Goal: Information Seeking & Learning: Find specific page/section

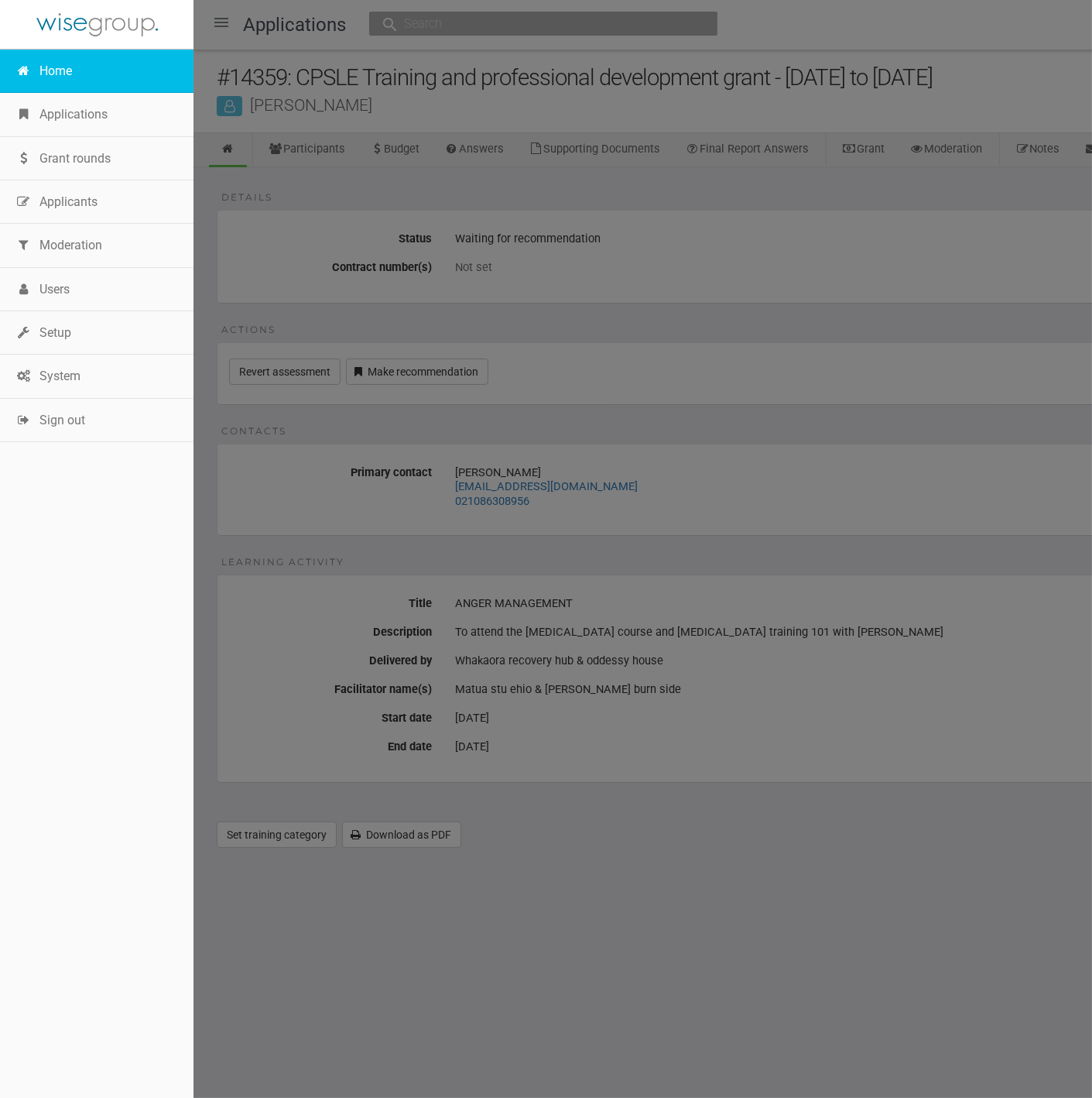
click at [56, 62] on link "Home" at bounding box center [97, 71] width 194 height 44
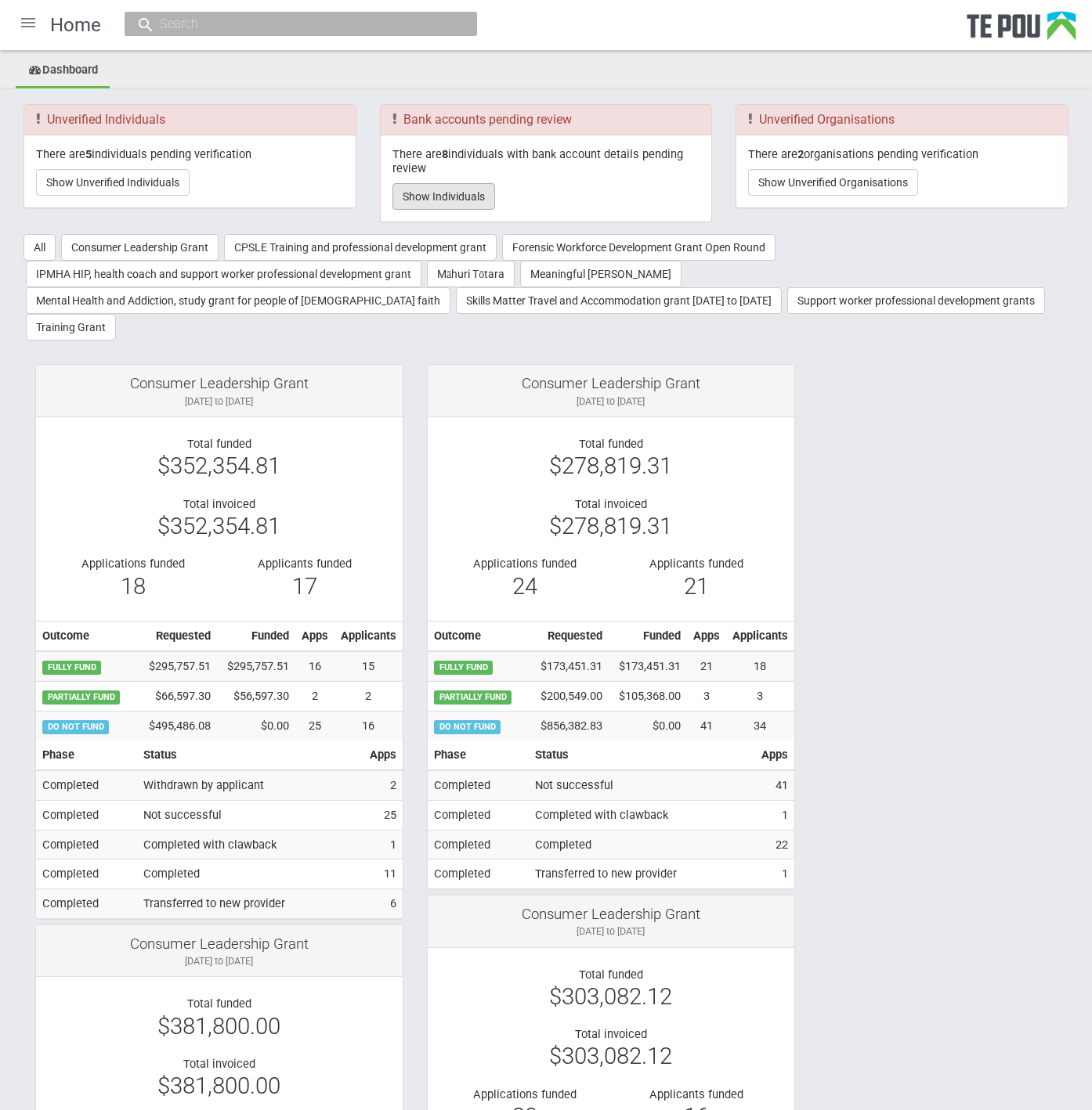
click at [425, 200] on button "Show Individuals" at bounding box center [444, 197] width 103 height 27
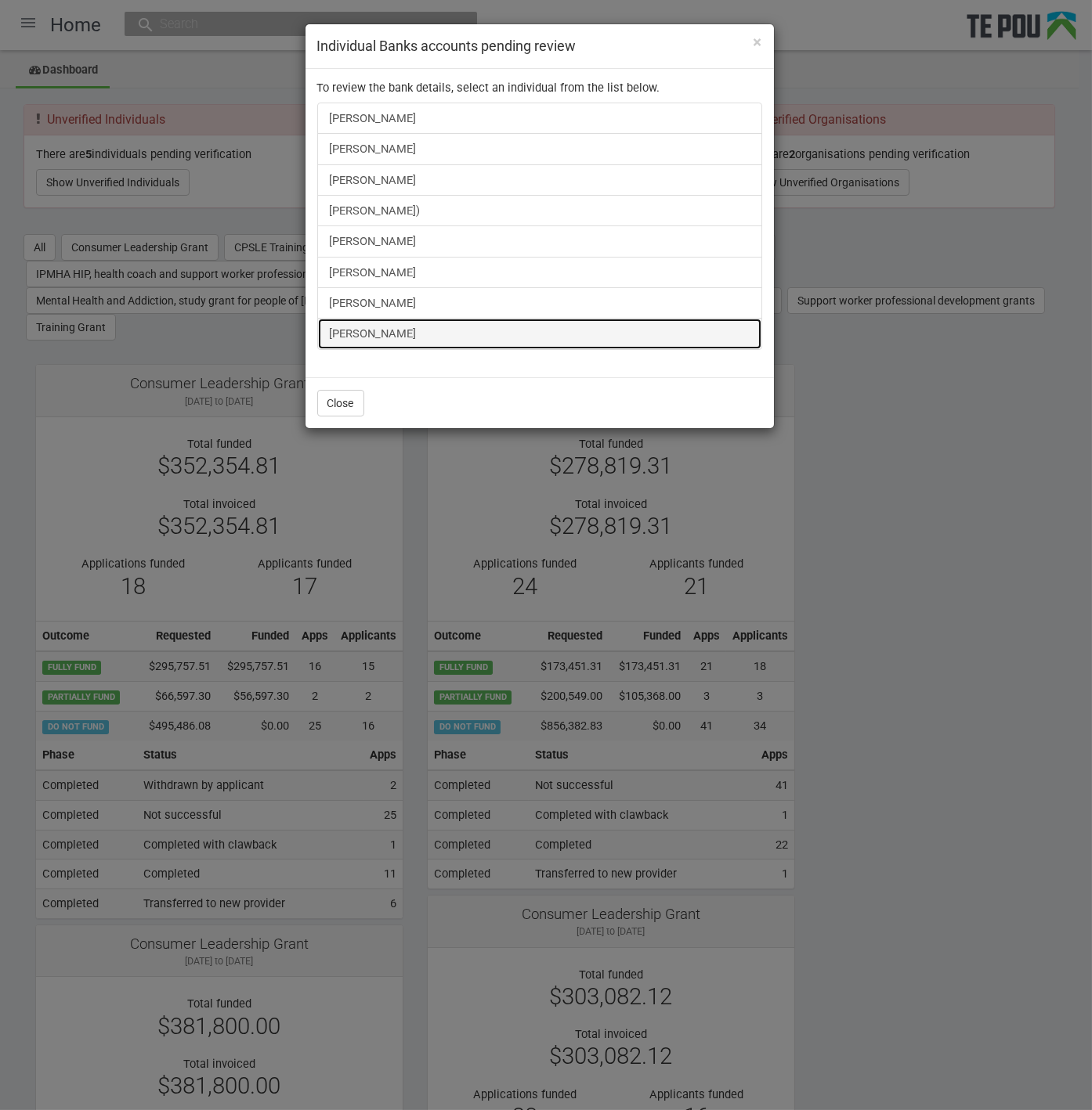
click at [327, 321] on link "Alexander Smith" at bounding box center [539, 333] width 445 height 32
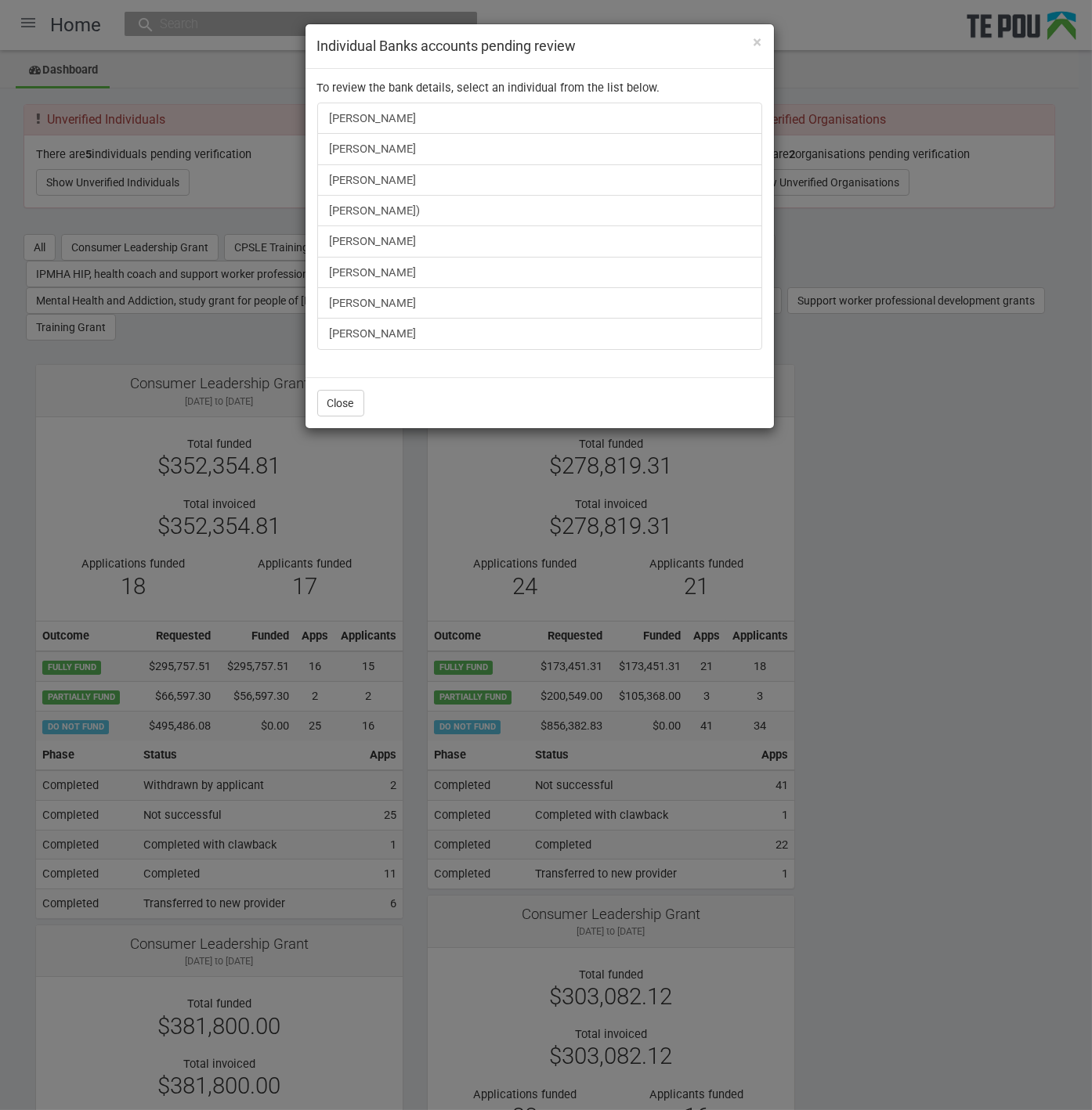
click at [1016, 506] on div "× Individual Banks accounts pending review To review the bank details, select a…" at bounding box center [546, 555] width 1092 height 1110
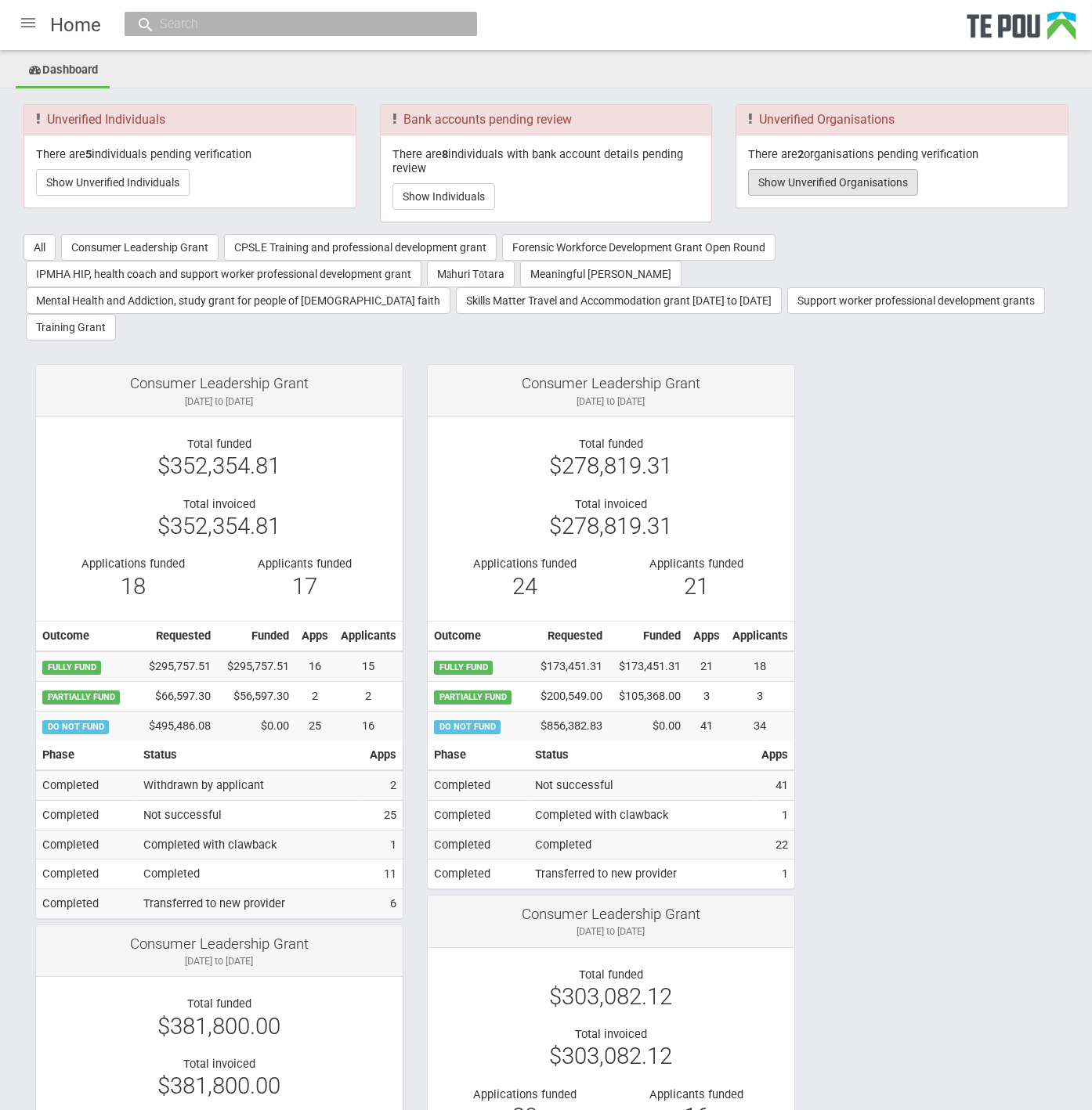
click at [847, 171] on button "Show Unverified Organisations" at bounding box center [833, 182] width 170 height 27
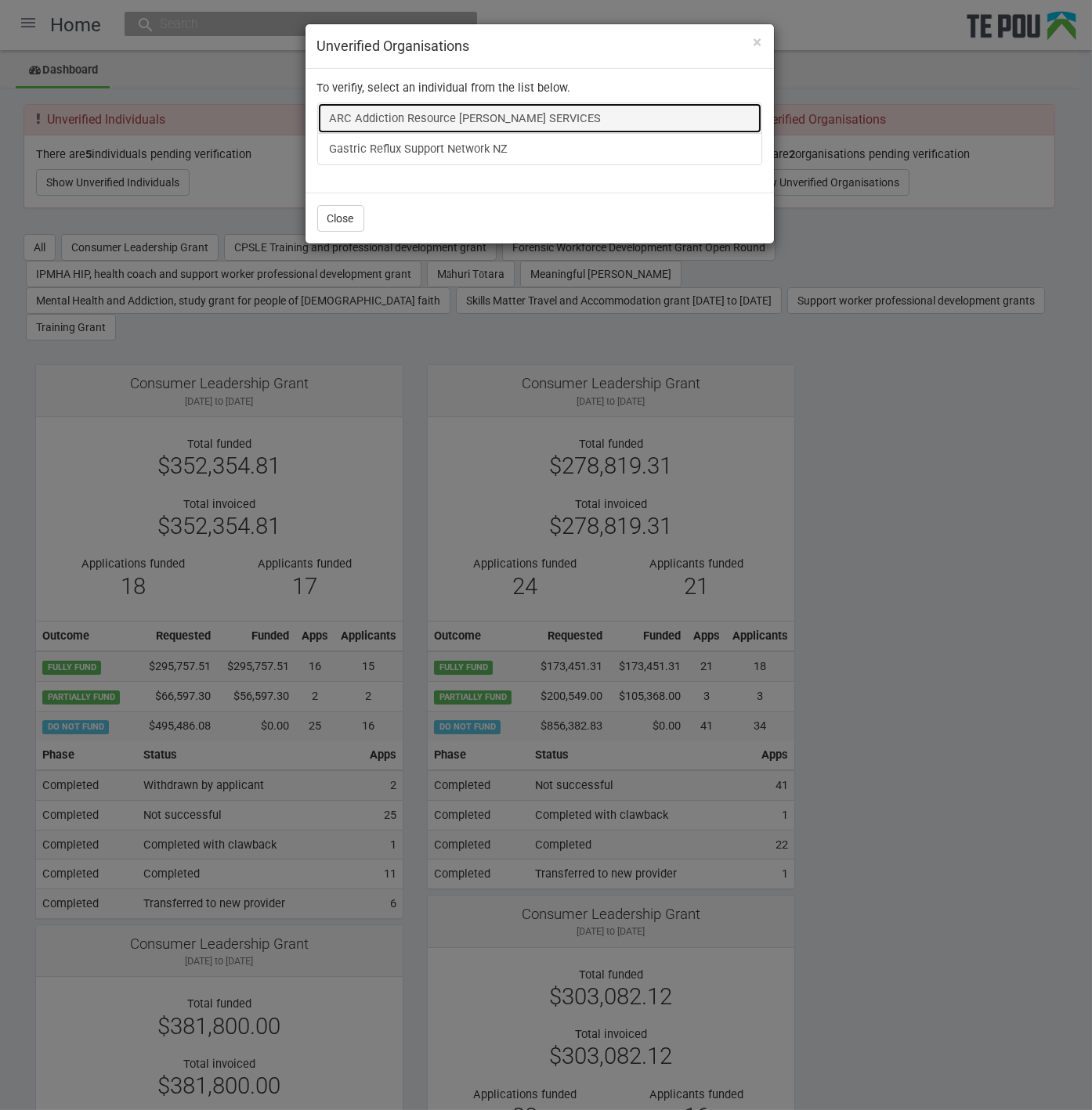
click at [398, 130] on link "ARC Addiction Resource Centre COUNSELLING SERVICES" at bounding box center [539, 118] width 445 height 32
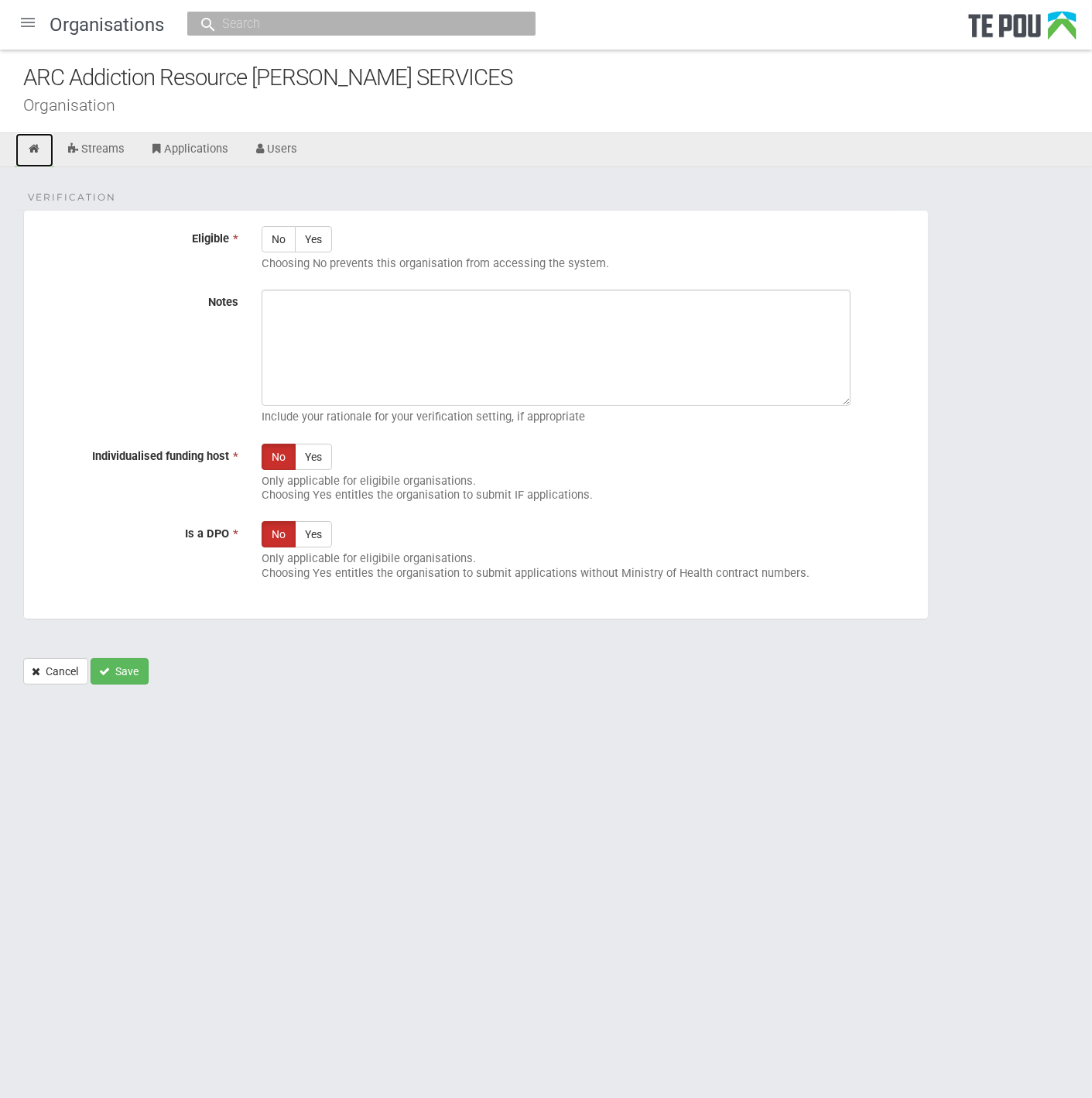
click at [36, 143] on icon at bounding box center [34, 149] width 14 height 11
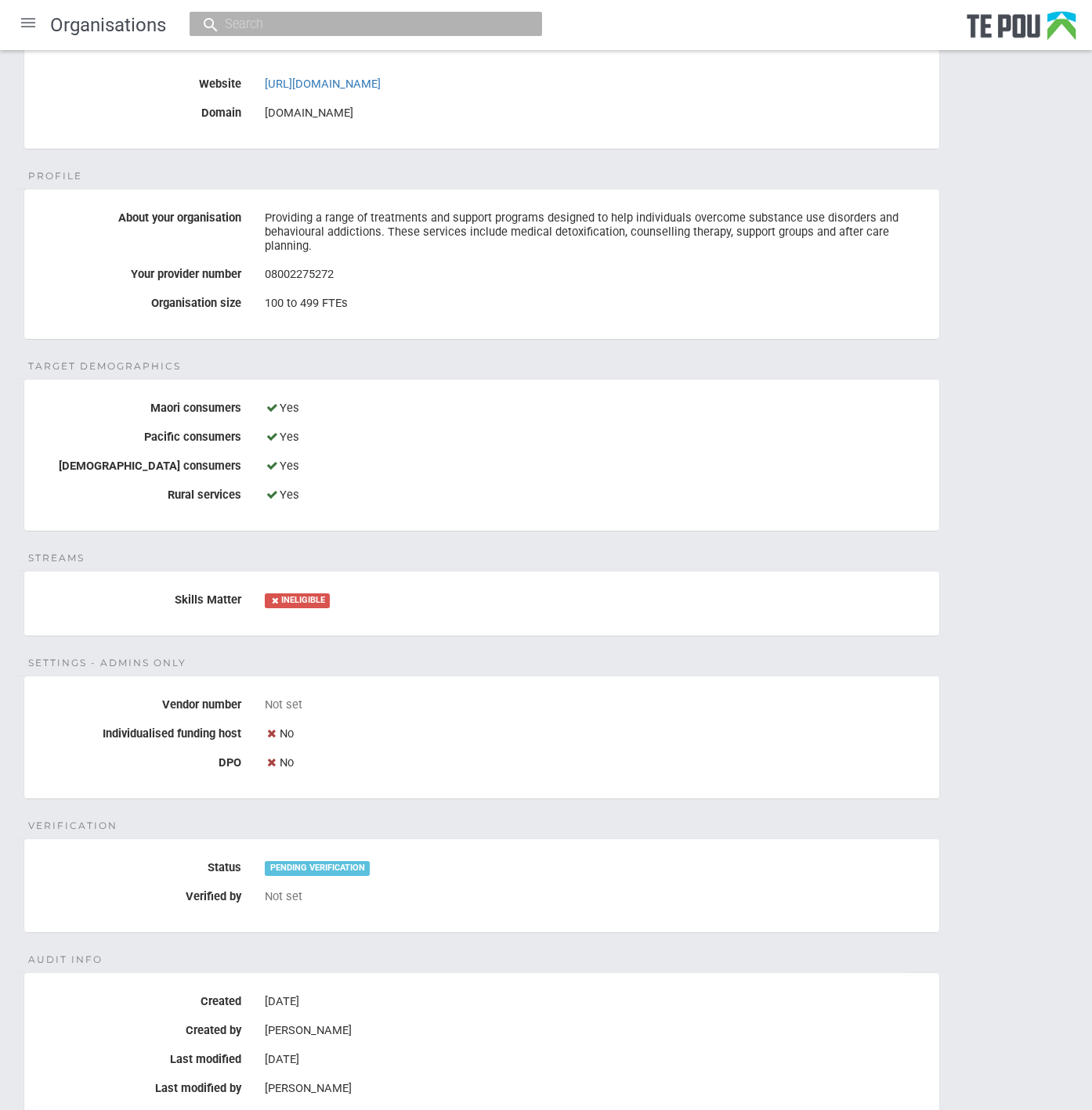
scroll to position [174, 0]
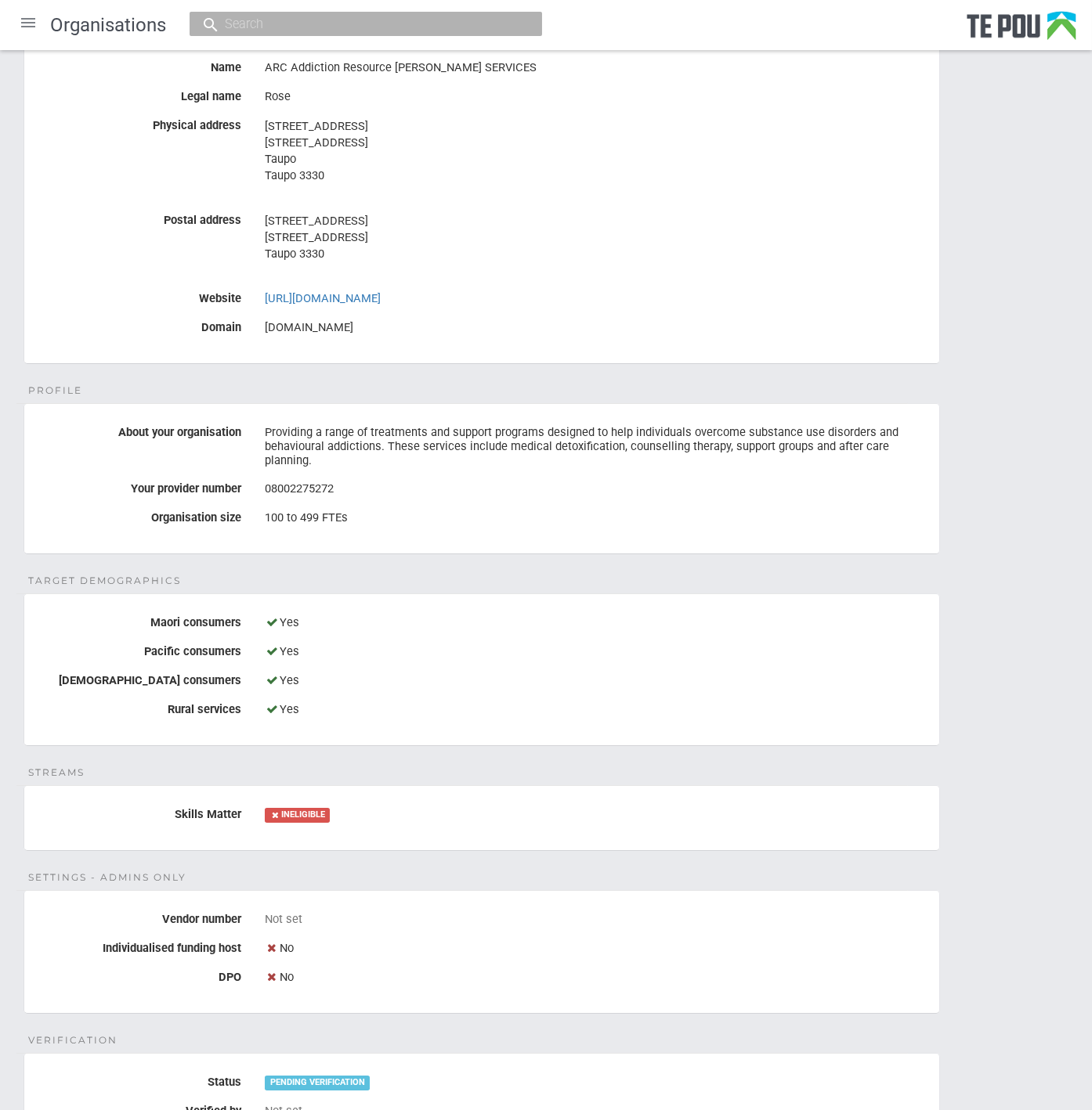
click at [559, 568] on div "Details Name ARC Addiction Resource Centre COUNSELLING SERVICES Legal name Rose…" at bounding box center [546, 708] width 1092 height 1426
click at [554, 562] on div "Details Name ARC Addiction Resource Centre COUNSELLING SERVICES Legal name Rose…" at bounding box center [546, 708] width 1092 height 1426
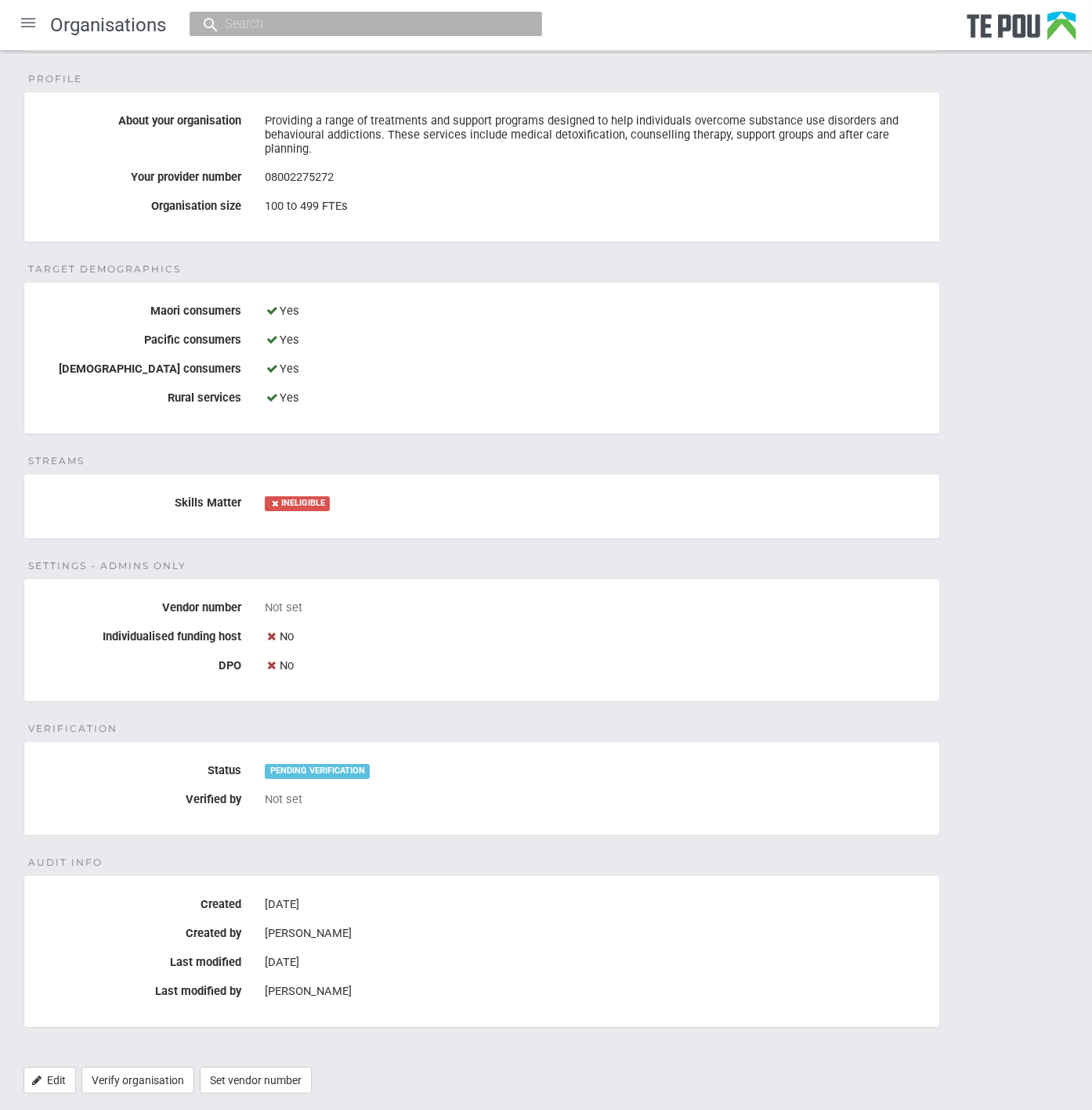
scroll to position [505, 0]
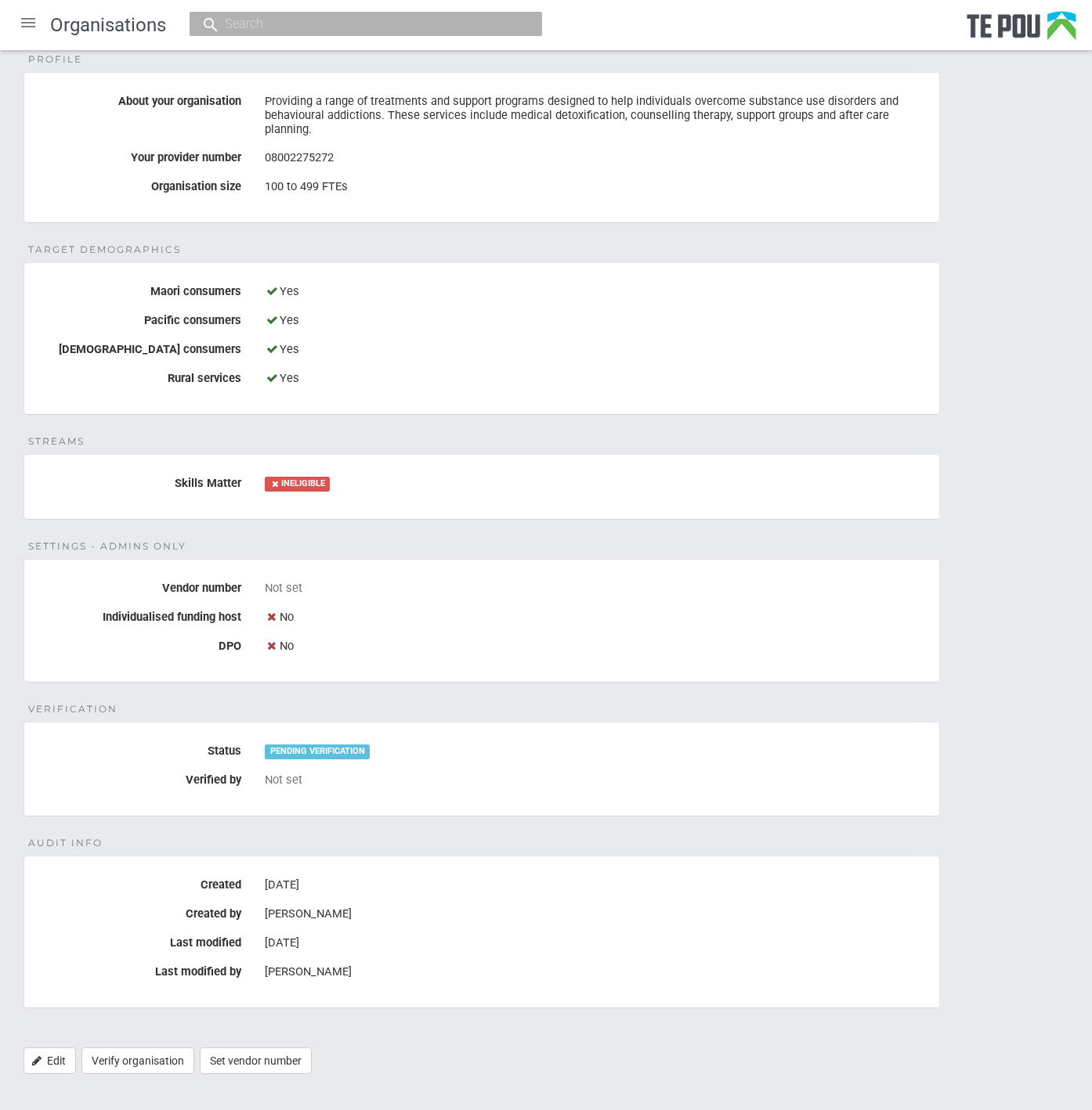
click at [477, 902] on div "Rose Daymond" at bounding box center [596, 915] width 663 height 27
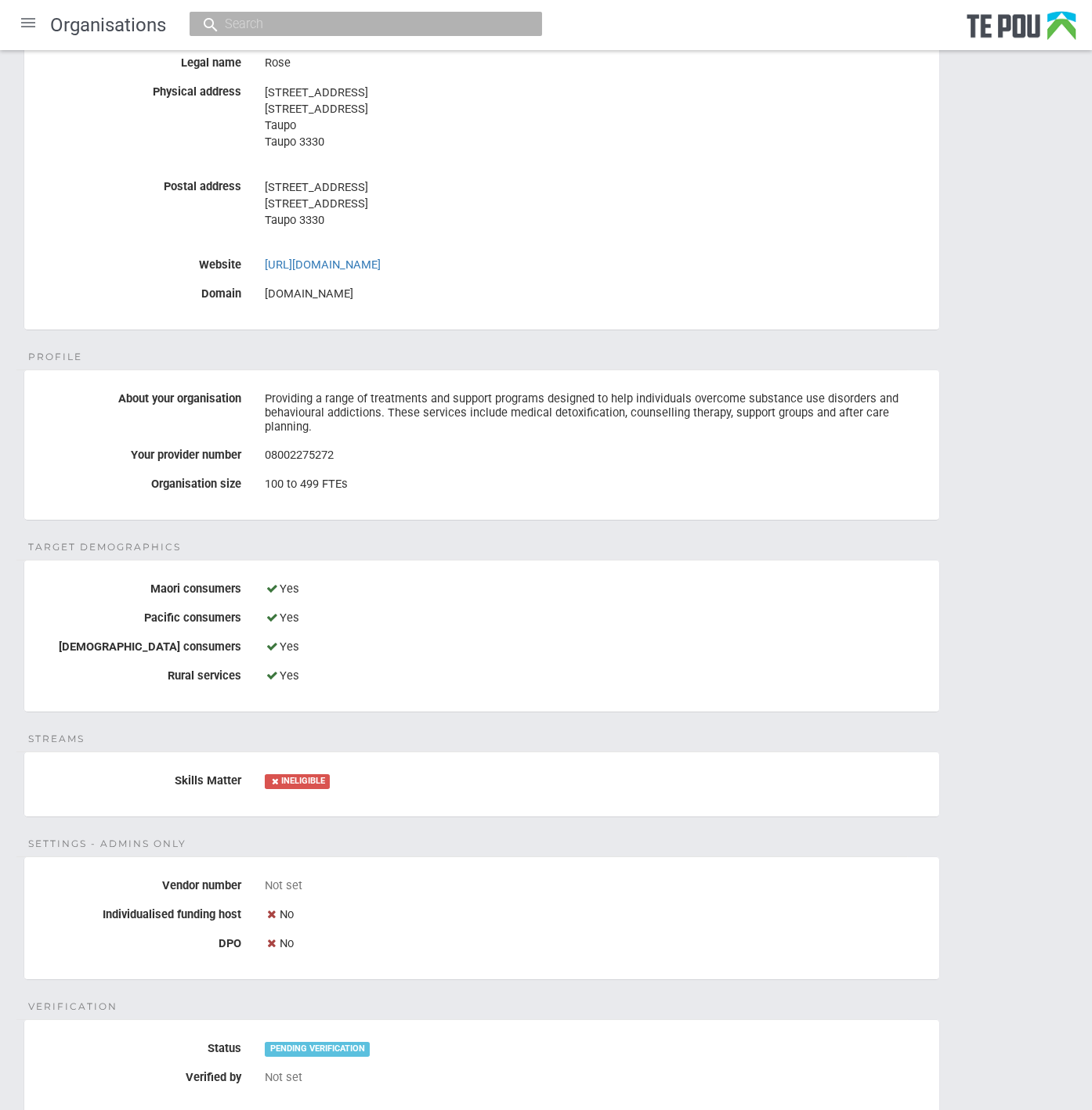
scroll to position [0, 0]
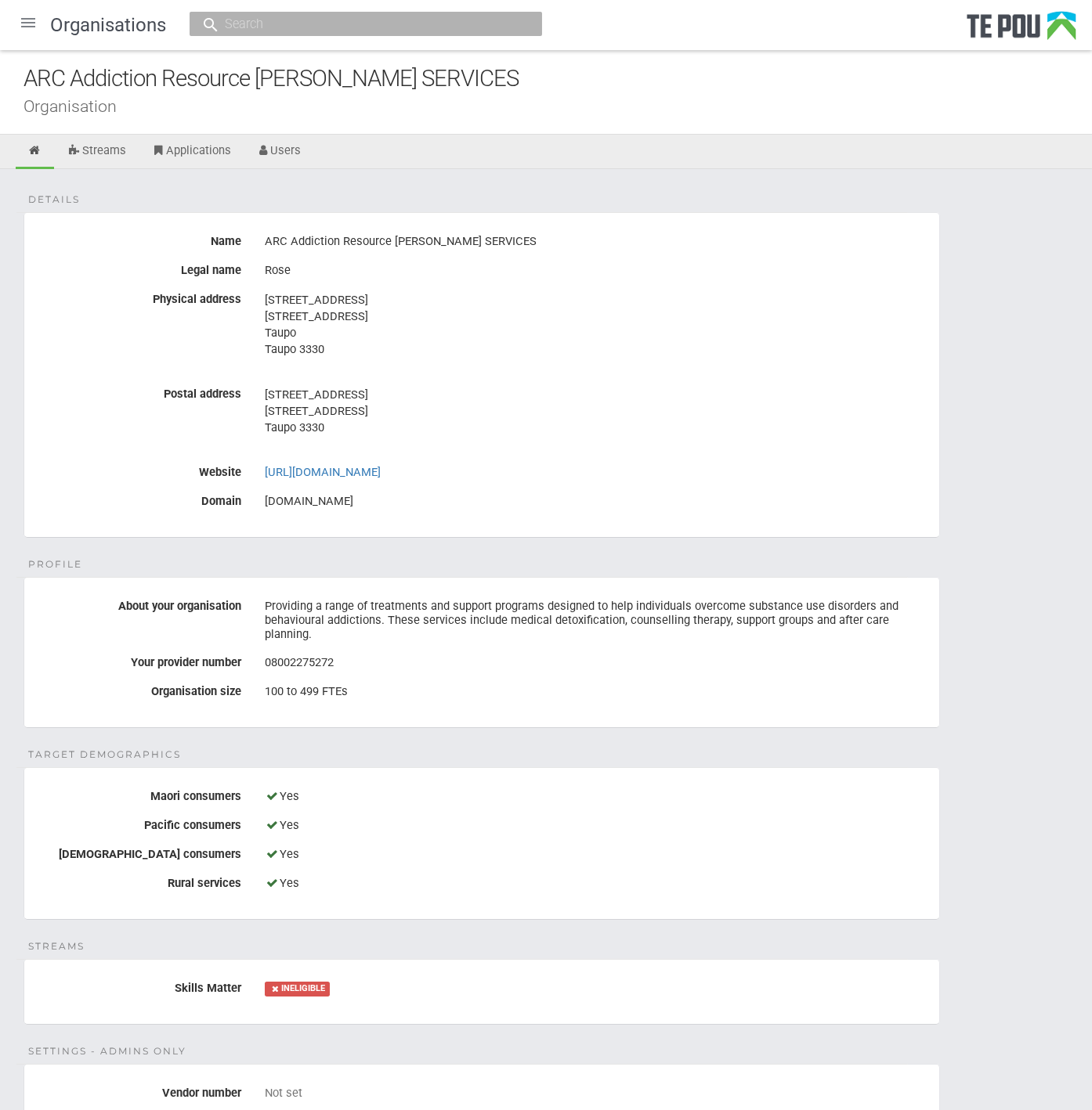
drag, startPoint x: 25, startPoint y: 74, endPoint x: 707, endPoint y: 93, distance: 682.3
click at [707, 93] on div "ARC Addiction Resource [PERSON_NAME] SERVICES" at bounding box center [557, 78] width 1068 height 34
copy div "ARC Addiction Resource [PERSON_NAME] SERVICES"
click at [280, 147] on link "Users" at bounding box center [279, 152] width 69 height 35
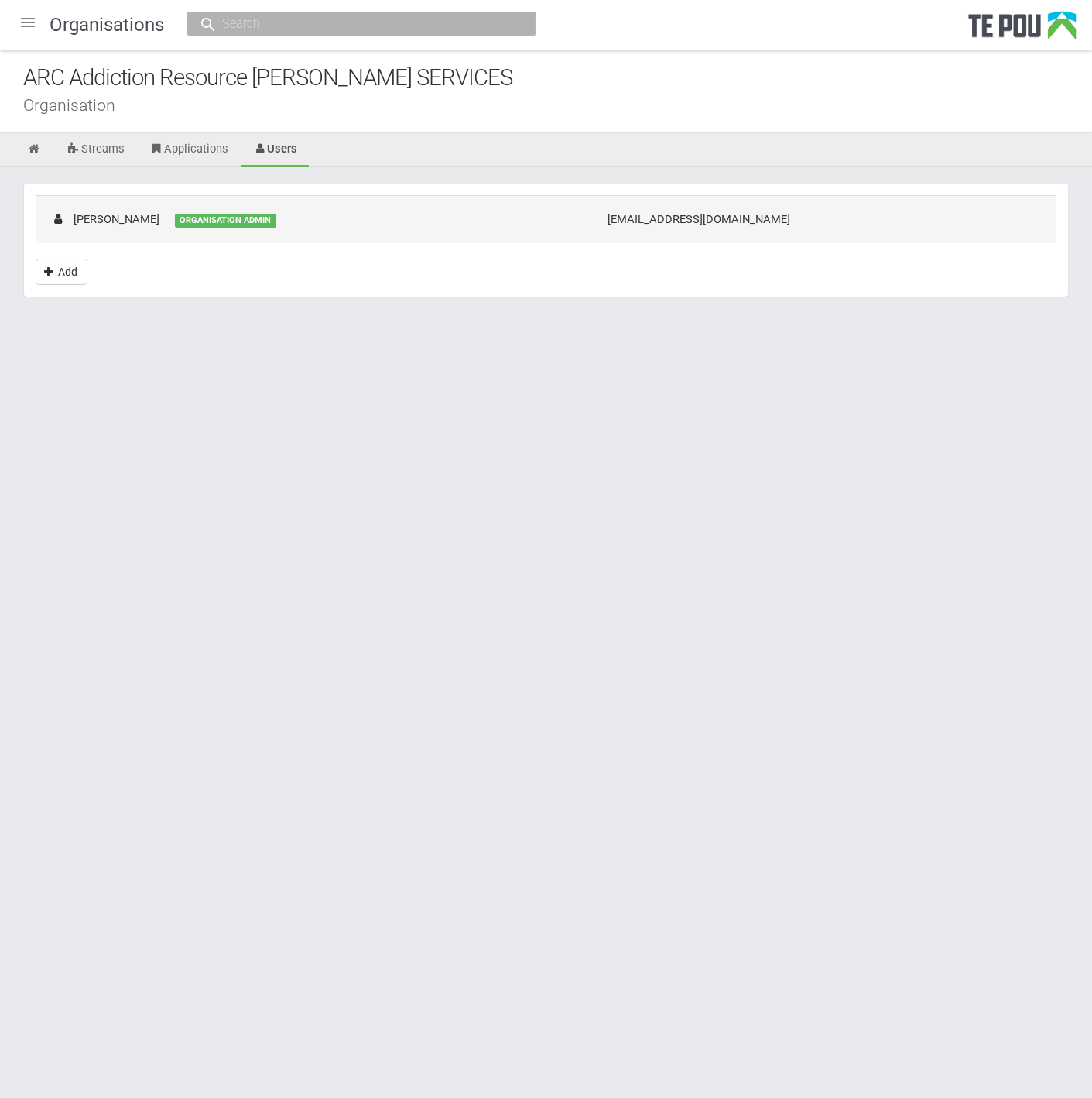
click at [132, 213] on div "[PERSON_NAME]" at bounding box center [105, 219] width 108 height 16
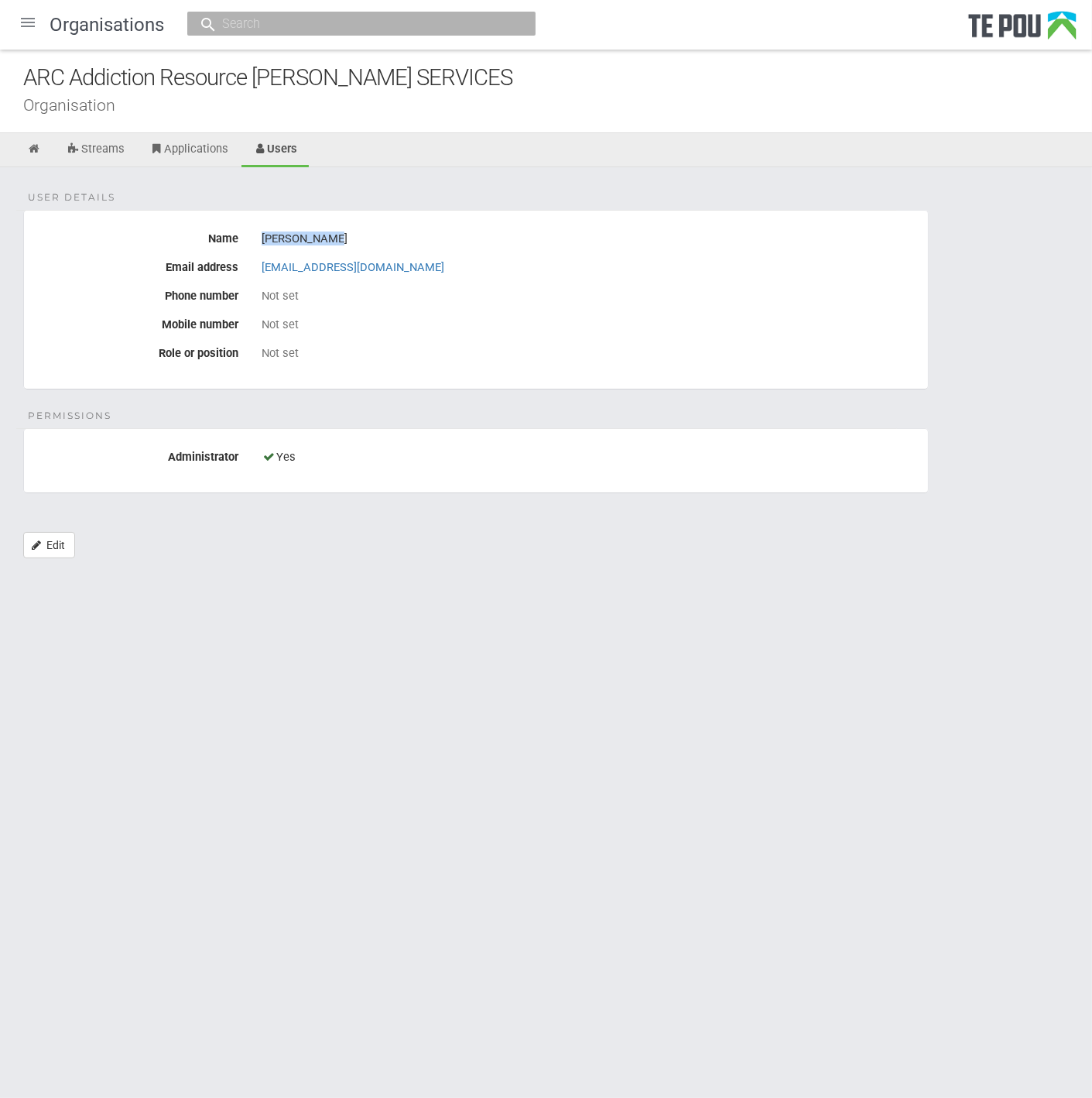
drag, startPoint x: 354, startPoint y: 237, endPoint x: 261, endPoint y: 237, distance: 93.0
click at [262, 237] on div "[PERSON_NAME]" at bounding box center [590, 239] width 655 height 27
copy div "[PERSON_NAME]"
click at [85, 152] on link "Streams" at bounding box center [96, 150] width 82 height 34
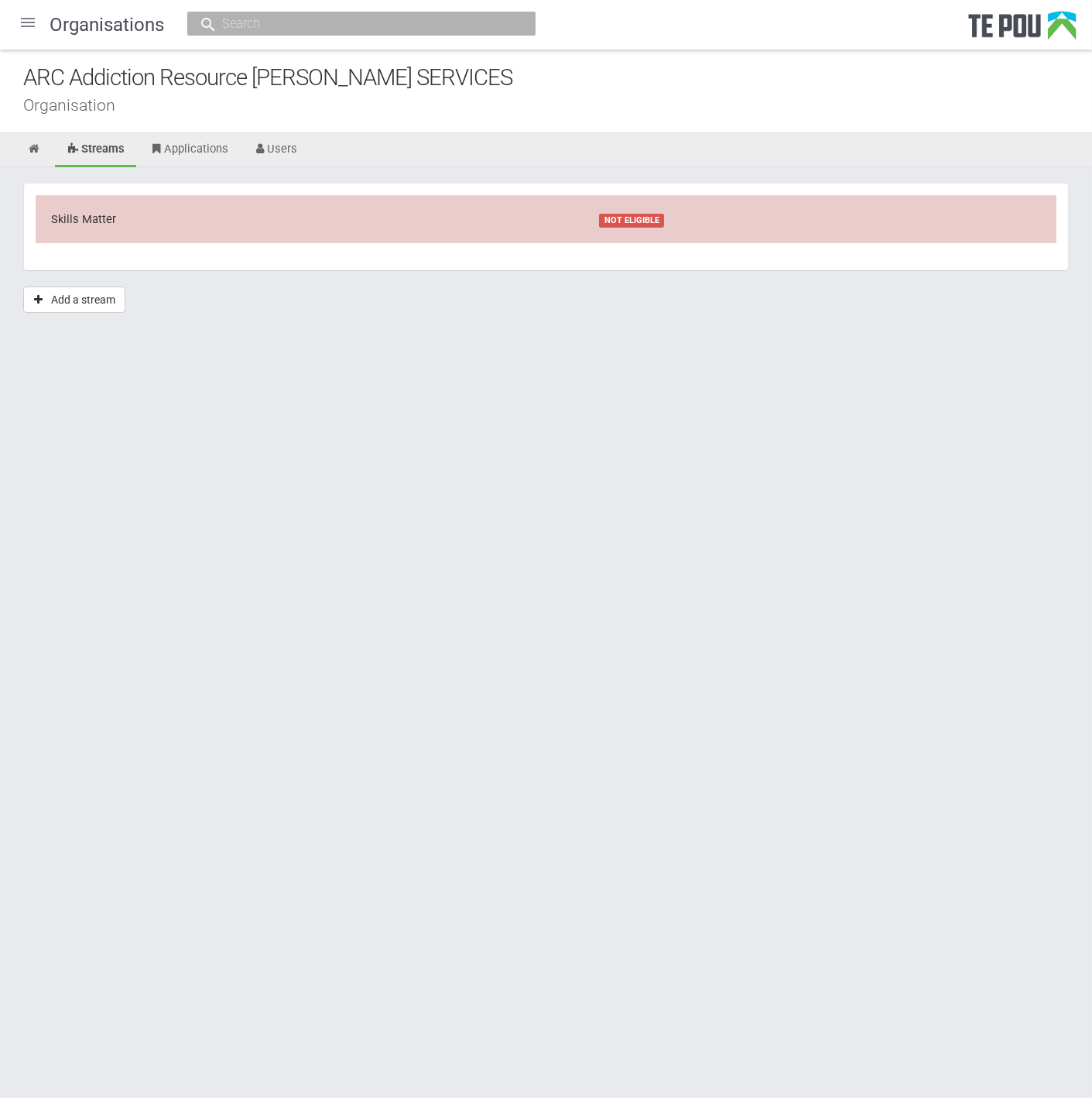
click at [566, 233] on td "Skills Matter" at bounding box center [310, 218] width 548 height 47
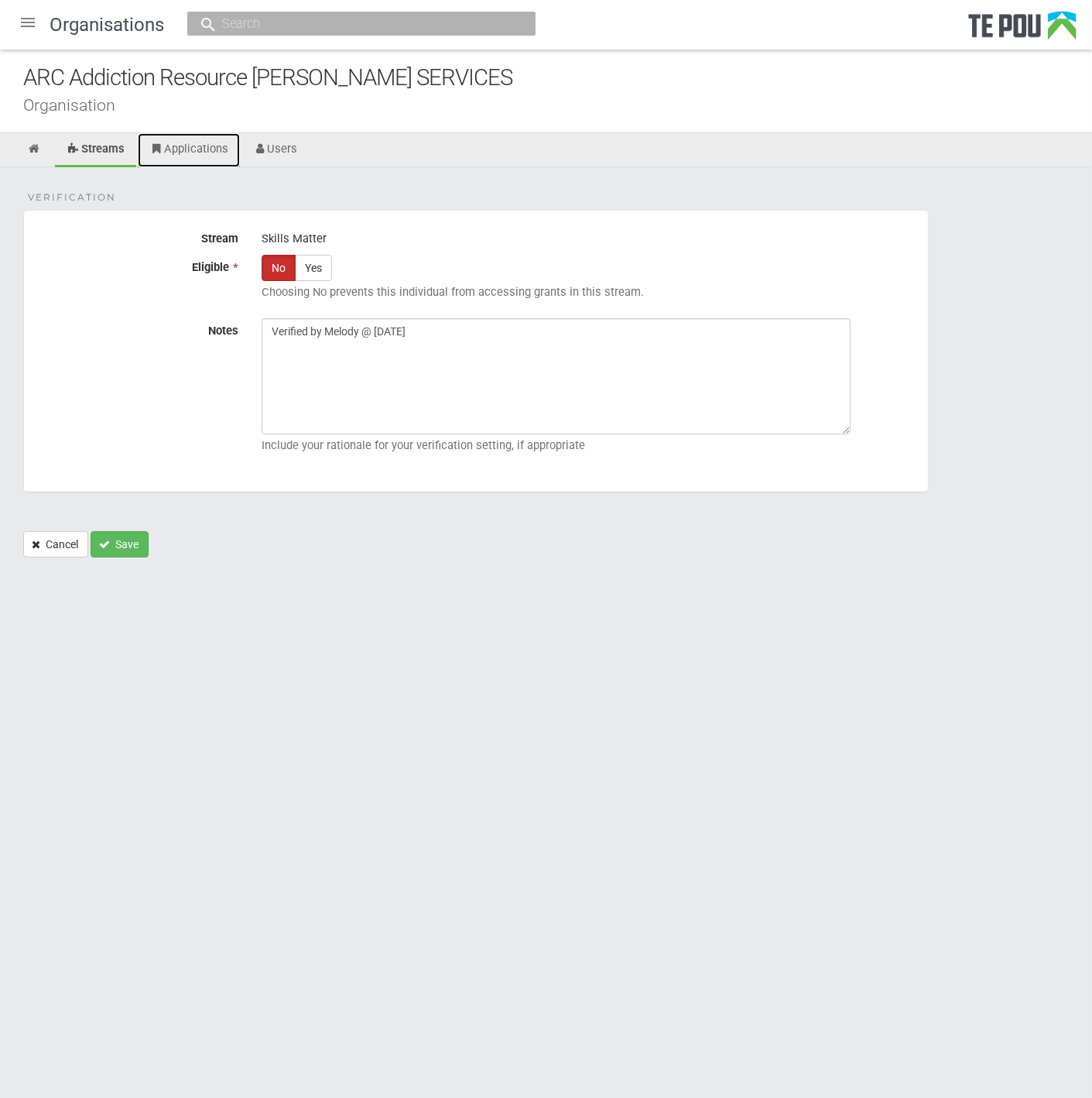
click at [186, 153] on link "Applications" at bounding box center [189, 150] width 103 height 34
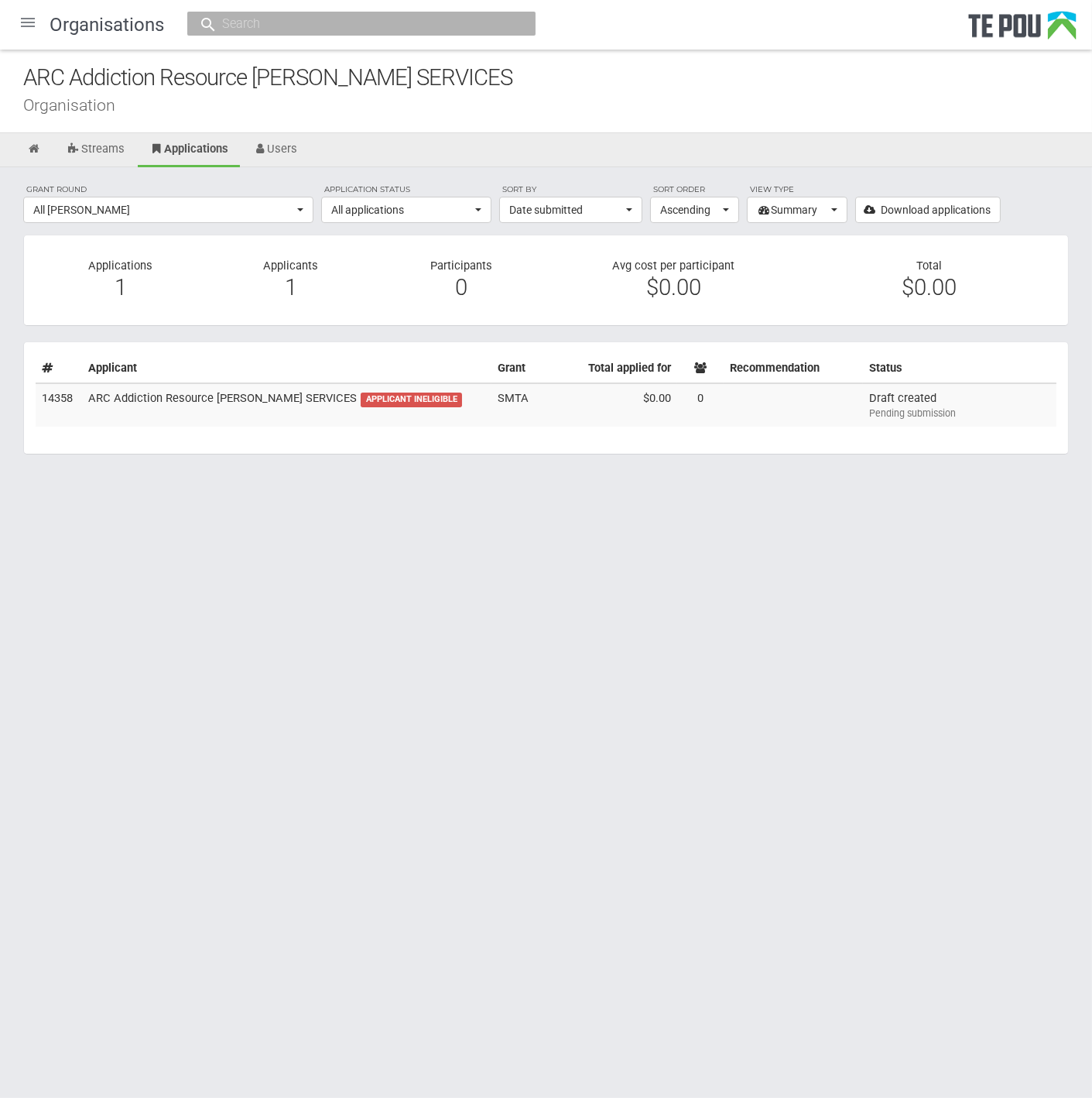
click at [339, 28] on input "text" at bounding box center [353, 23] width 273 height 16
paste input "daphne@arctpo.co.nz"
click at [688, 48] on div "Organisations daphne@arctpo.co.nz No results found." at bounding box center [546, 25] width 1092 height 49
drag, startPoint x: 369, startPoint y: 22, endPoint x: 38, endPoint y: -4, distance: 332.0
click at [38, 0] on html "Home Applications Grant rounds Applicants Organisations Individuals Moderation …" at bounding box center [546, 549] width 1092 height 1098
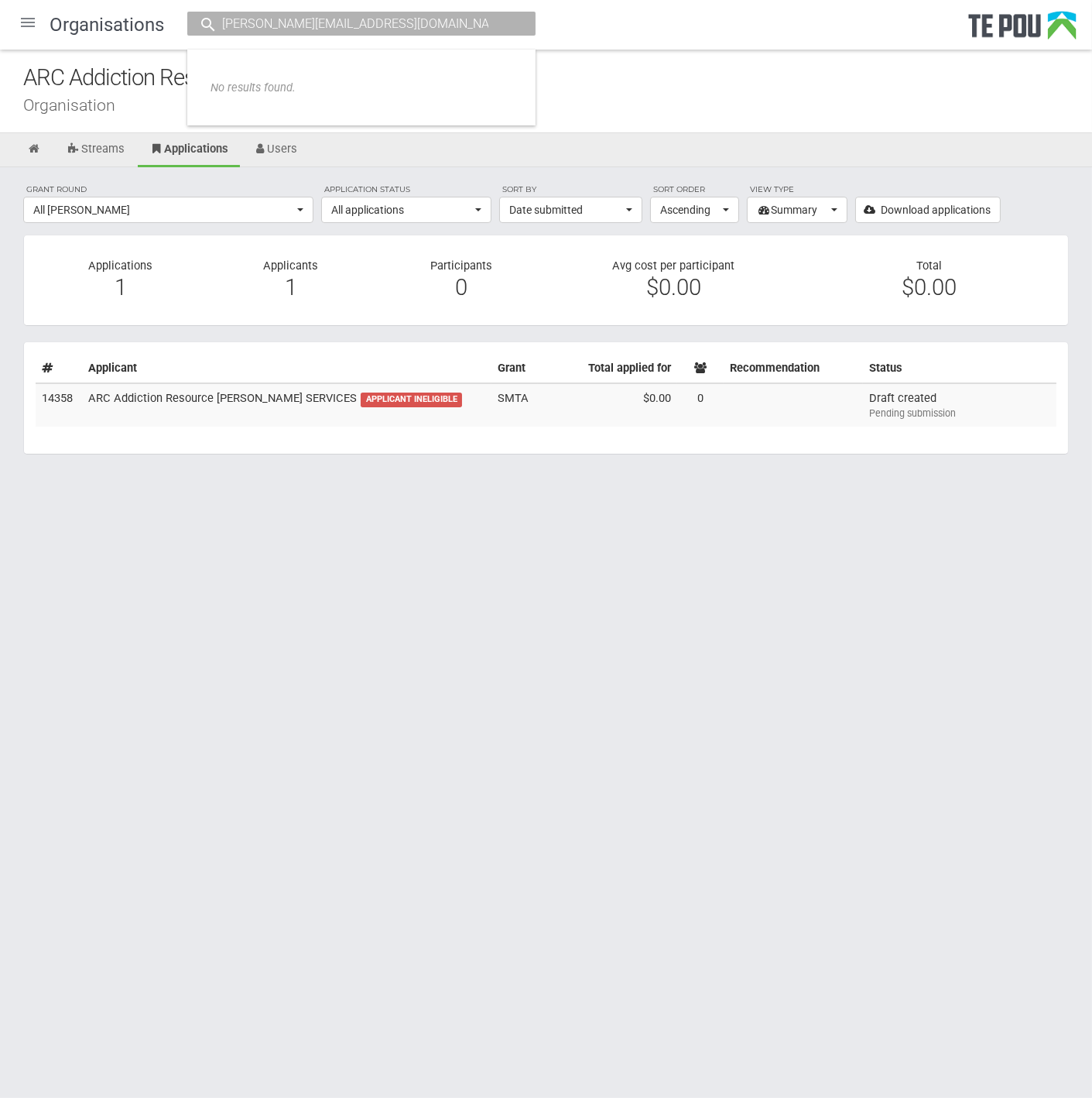
paste input "Nikayla"
type input "Nikayla"
click at [324, 71] on span "nikayla @healthaction.org.nz" at bounding box center [337, 70] width 116 height 11
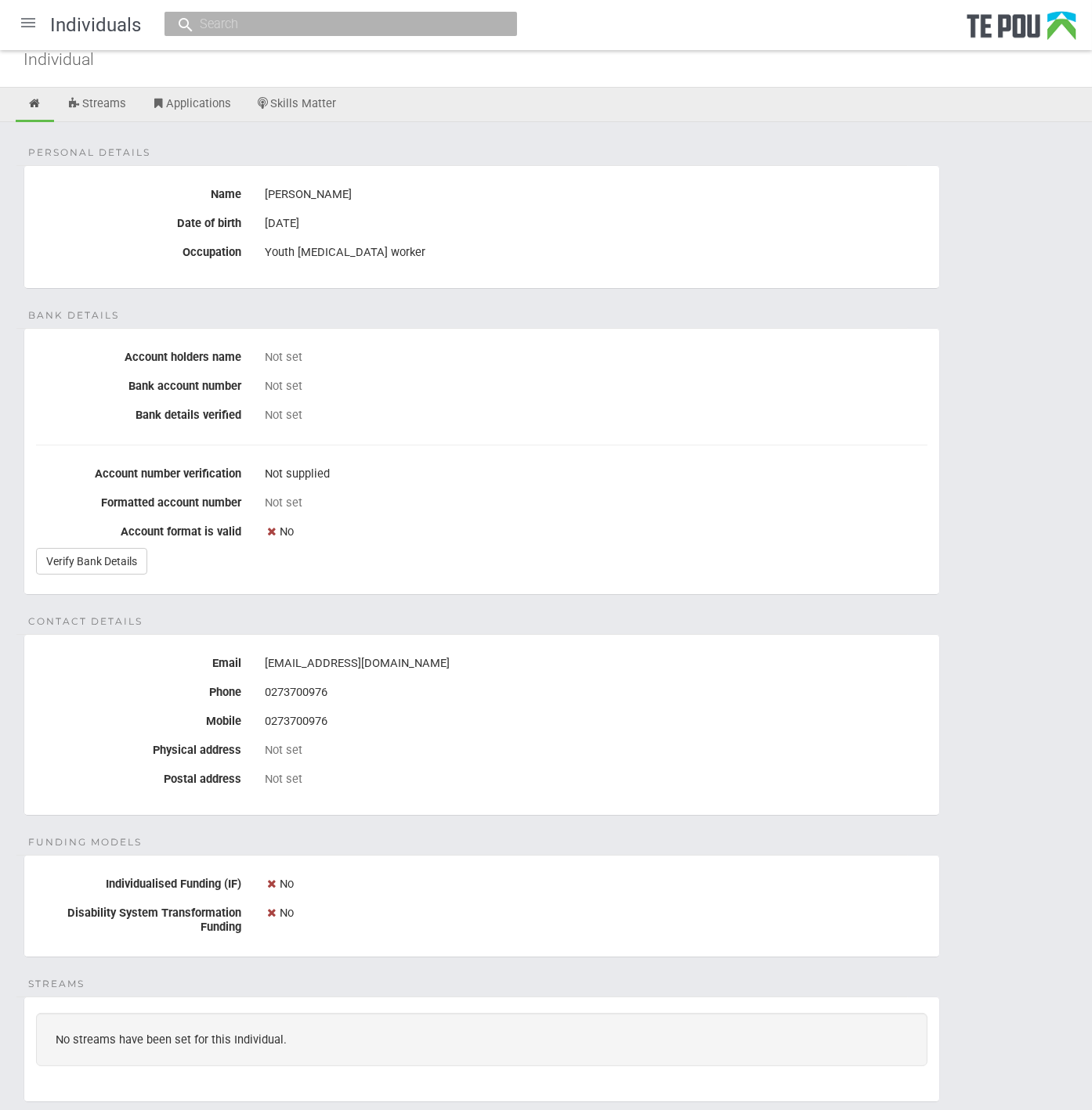
scroll to position [46, 0]
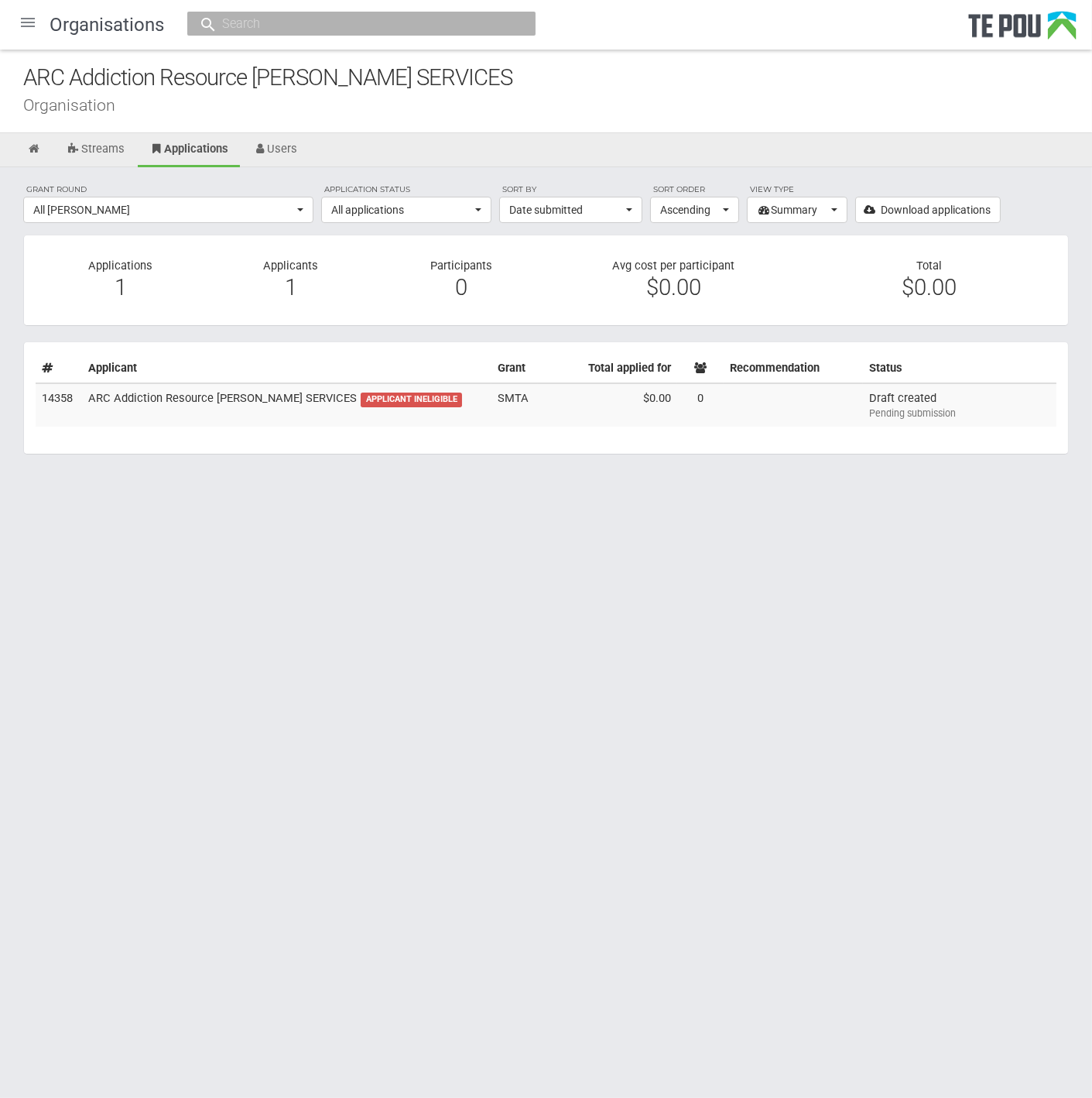
click at [274, 24] on input "text" at bounding box center [353, 23] width 273 height 16
drag, startPoint x: 274, startPoint y: 24, endPoint x: 341, endPoint y: 18, distance: 67.3
click at [341, 18] on input "text" at bounding box center [353, 23] width 273 height 16
click at [311, 23] on input "text" at bounding box center [353, 23] width 273 height 16
paste input "Nikayla"
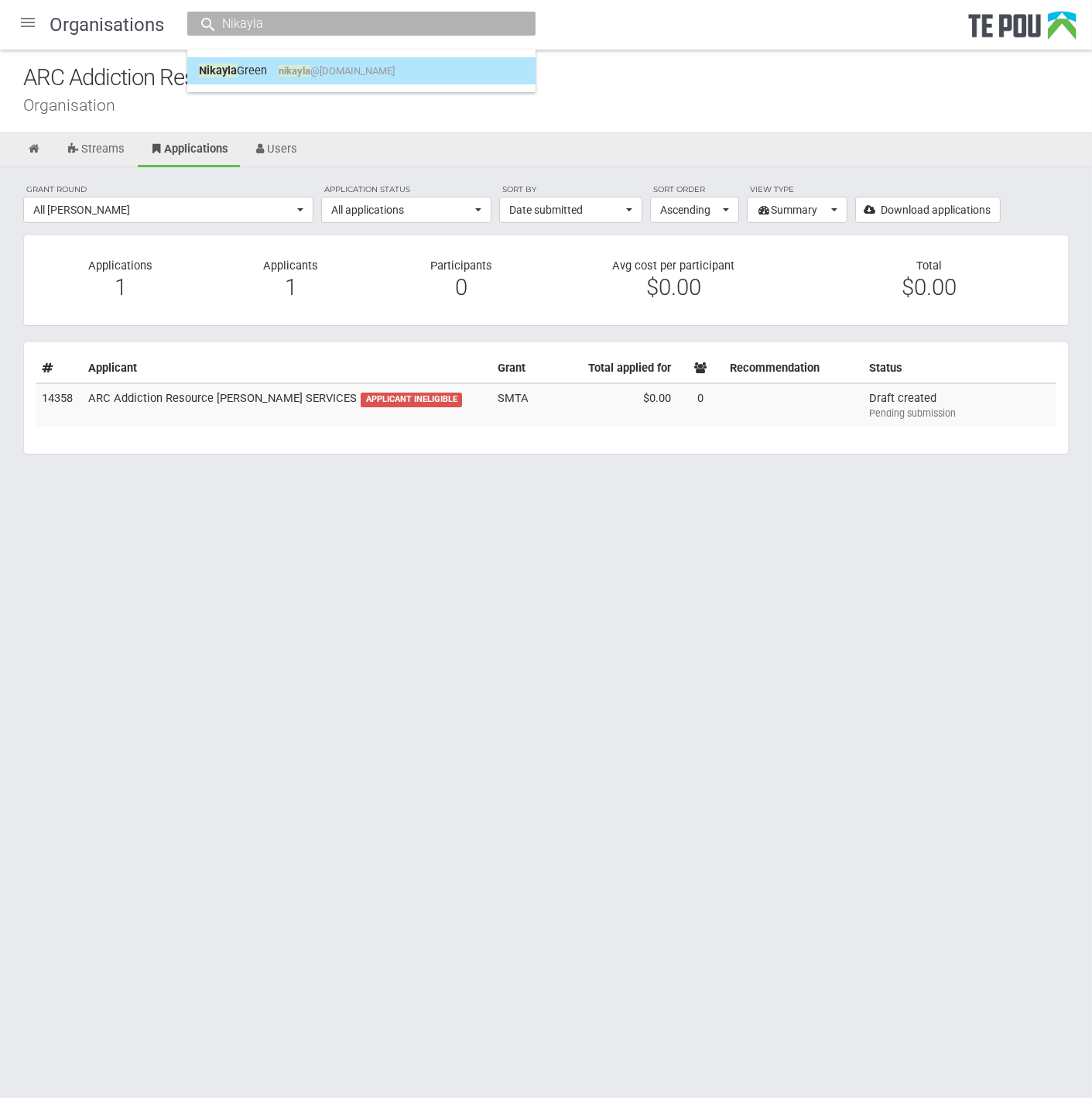
type input "Nikayla"
click at [318, 69] on span "nikayla @healthaction.org.nz" at bounding box center [337, 70] width 116 height 11
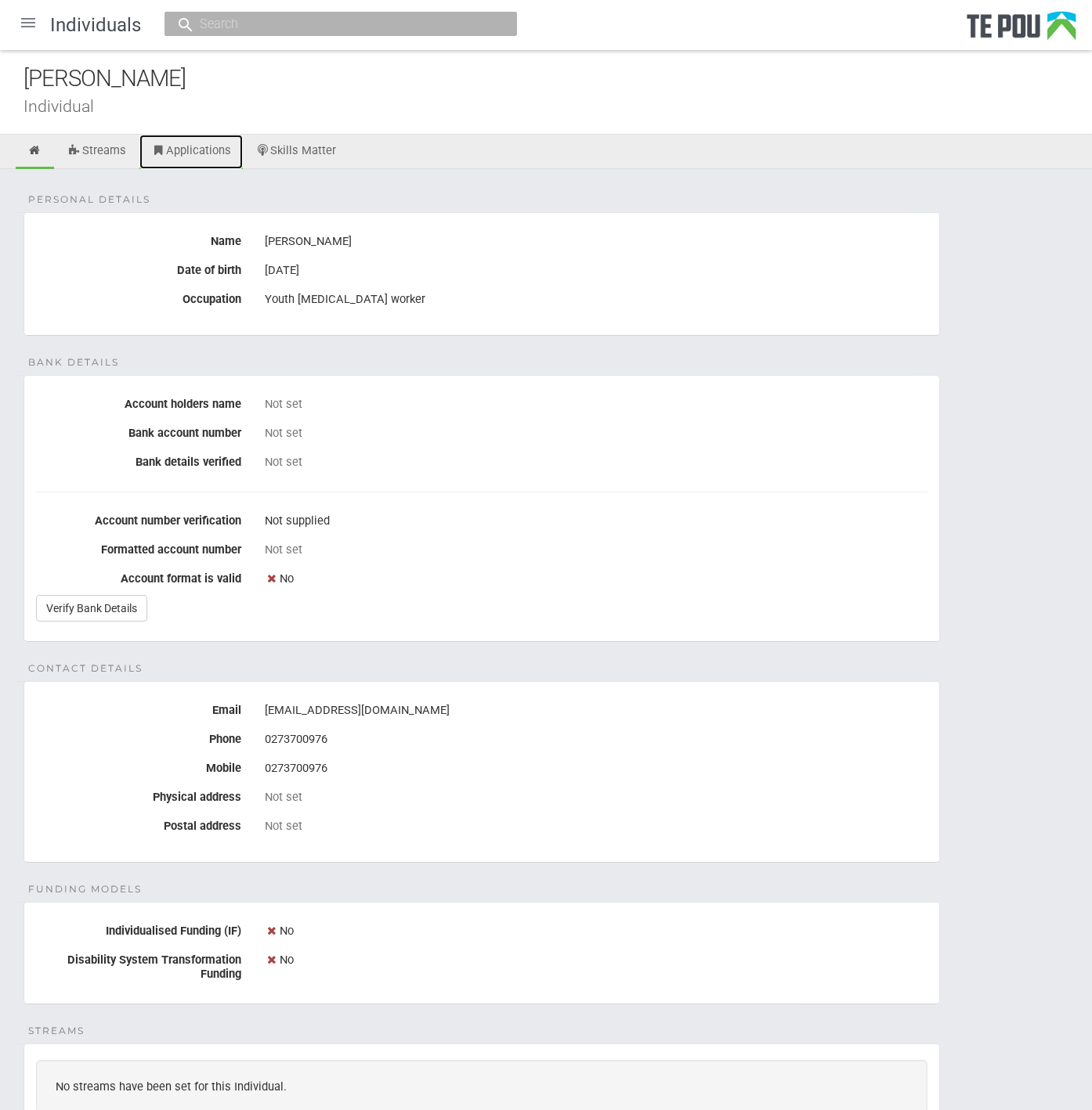
click at [179, 149] on link "Applications" at bounding box center [191, 152] width 104 height 35
